Goal: Navigation & Orientation: Find specific page/section

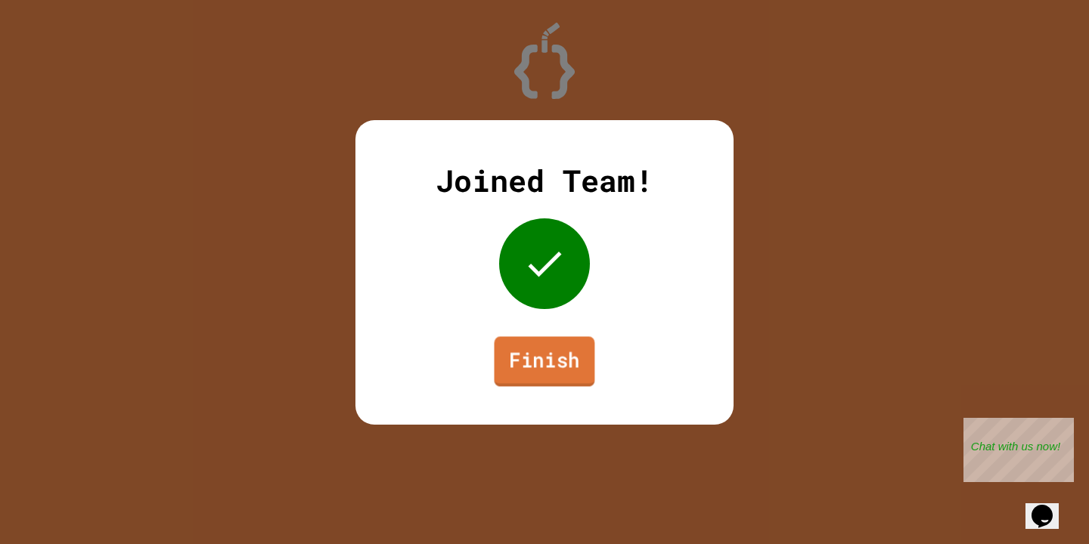
click at [562, 339] on link "Finish" at bounding box center [544, 361] width 101 height 50
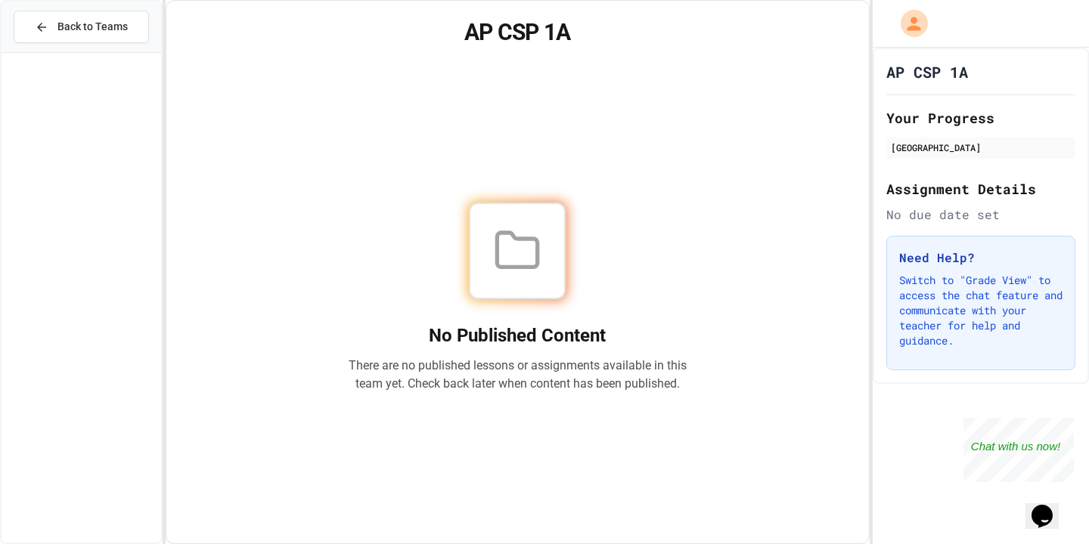
click at [491, 235] on div at bounding box center [517, 251] width 97 height 97
drag, startPoint x: 599, startPoint y: 268, endPoint x: 488, endPoint y: 210, distance: 126.1
click at [488, 210] on div at bounding box center [517, 251] width 339 height 97
click at [488, 210] on div at bounding box center [517, 251] width 97 height 97
click at [593, 218] on div at bounding box center [517, 251] width 339 height 97
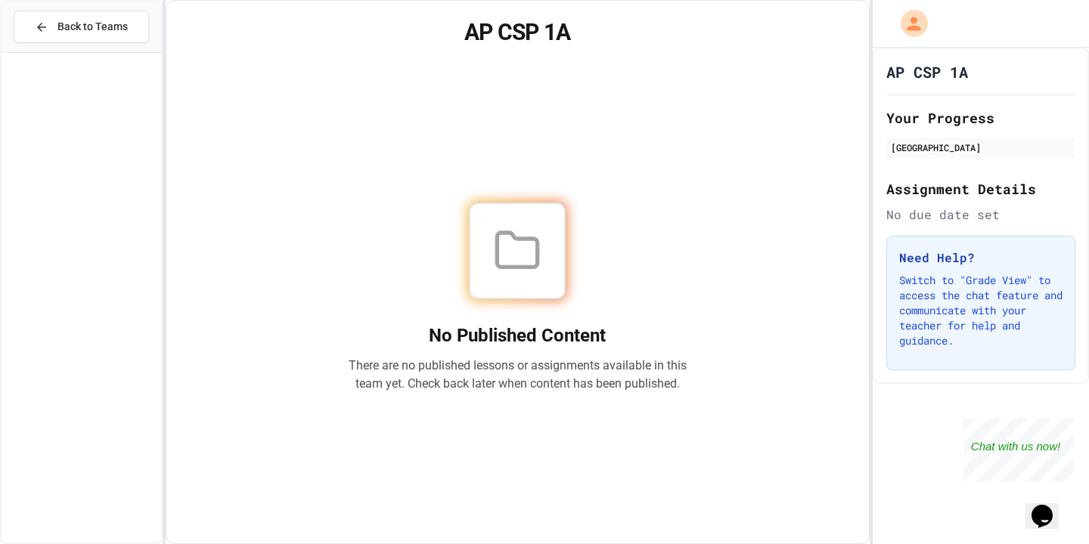
click at [842, 97] on div "No Published Content There are no published lessons or assignments available in…" at bounding box center [517, 297] width 666 height 455
click at [931, 42] on div at bounding box center [980, 24] width 216 height 48
click at [826, 64] on div "AP CSP 1A No Published Content There are no published lessons or assignments av…" at bounding box center [518, 272] width 704 height 544
click at [940, 147] on div "[GEOGRAPHIC_DATA]" at bounding box center [980, 148] width 180 height 14
click at [946, 138] on div "[GEOGRAPHIC_DATA]" at bounding box center [980, 148] width 189 height 21
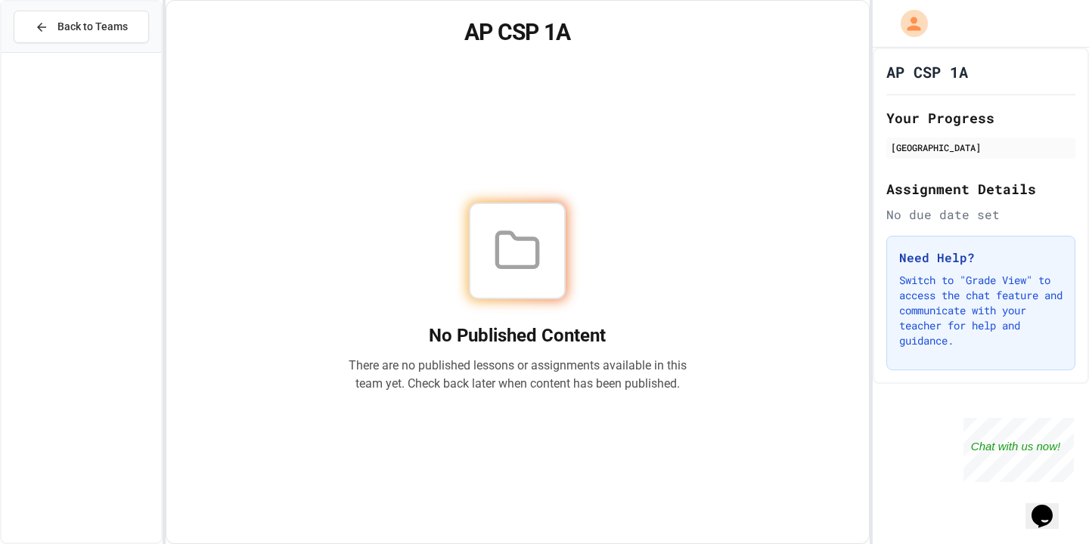
click at [947, 277] on p "Switch to "Grade View" to access the chat feature and communicate with your tea…" at bounding box center [980, 311] width 163 height 76
click at [514, 227] on icon at bounding box center [517, 251] width 48 height 48
click at [738, 365] on div "No Published Content There are no published lessons or assignments available in…" at bounding box center [517, 297] width 666 height 455
click at [711, 391] on div "No Published Content There are no published lessons or assignments available in…" at bounding box center [517, 297] width 666 height 455
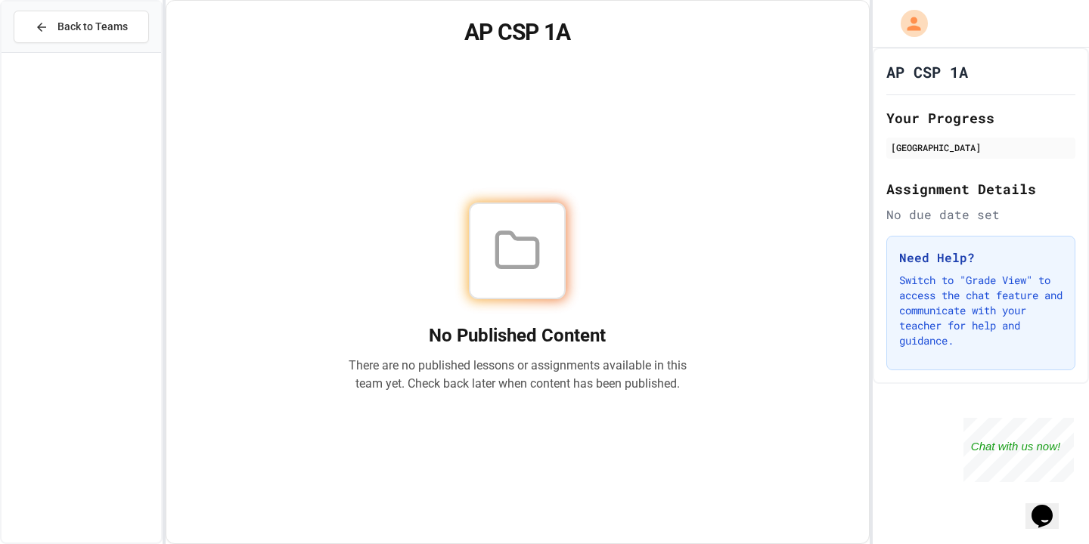
click at [332, 359] on div "No Published Content There are no published lessons or assignments available in…" at bounding box center [517, 297] width 666 height 455
click at [931, 129] on div "Your Progress [GEOGRAPHIC_DATA]" at bounding box center [980, 133] width 189 height 53
click at [931, 143] on div "[GEOGRAPHIC_DATA]" at bounding box center [980, 148] width 180 height 14
